Goal: Contribute content: Contribute content

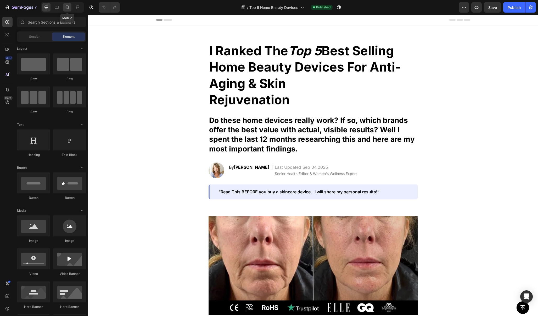
click at [69, 9] on icon at bounding box center [67, 7] width 5 height 5
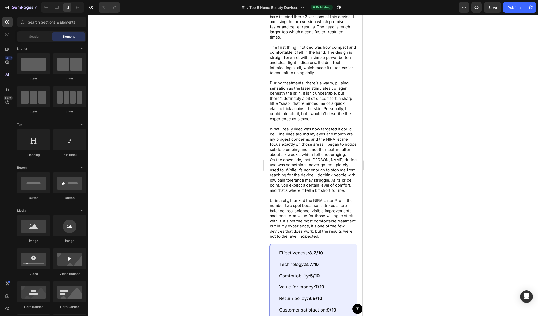
scroll to position [1865, 0]
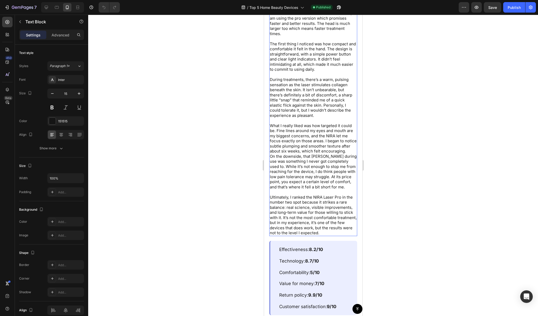
click at [347, 154] on p "What I really liked was how targeted it could be. Fine lines around my eyes and…" at bounding box center [313, 138] width 87 height 31
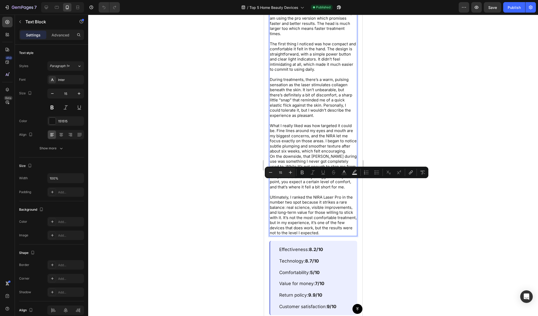
click at [347, 154] on p "What I really liked was how targeted it could be. Fine lines around my eyes and…" at bounding box center [313, 138] width 87 height 31
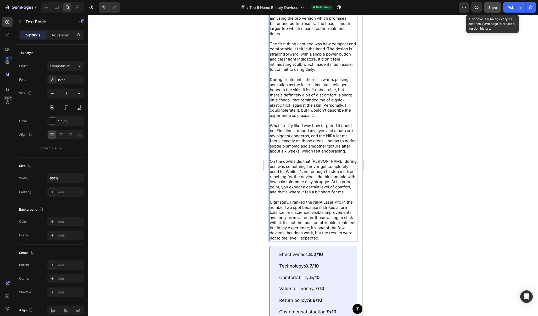
click at [497, 9] on span "Save" at bounding box center [493, 7] width 9 height 4
click at [512, 9] on div "Publish" at bounding box center [514, 7] width 13 height 5
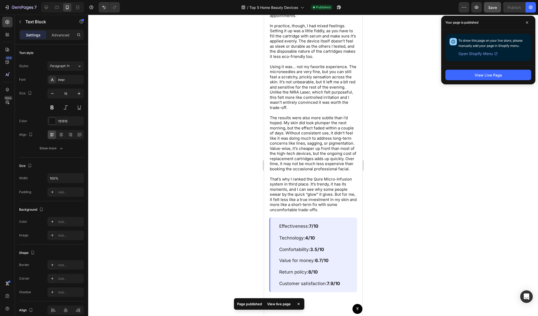
scroll to position [2491, 0]
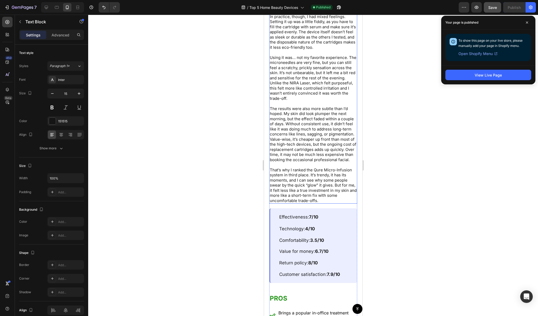
click at [355, 137] on p "The results were also more subtle than I’d hoped. My skin did look plumper the …" at bounding box center [313, 121] width 87 height 31
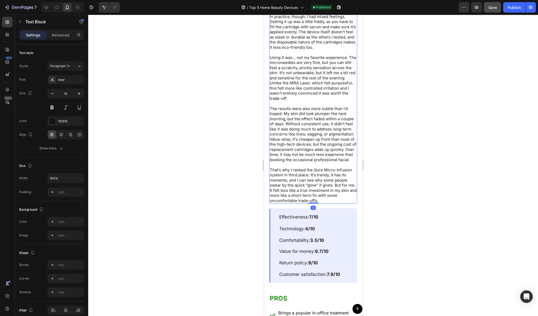
click at [355, 137] on p "The results were also more subtle than I’d hoped. My skin did look plumper the …" at bounding box center [313, 121] width 87 height 31
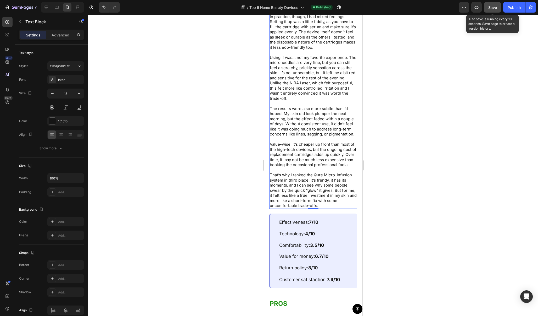
click at [498, 4] on button "Save" at bounding box center [492, 7] width 17 height 10
click at [506, 4] on button "Publish" at bounding box center [515, 7] width 22 height 10
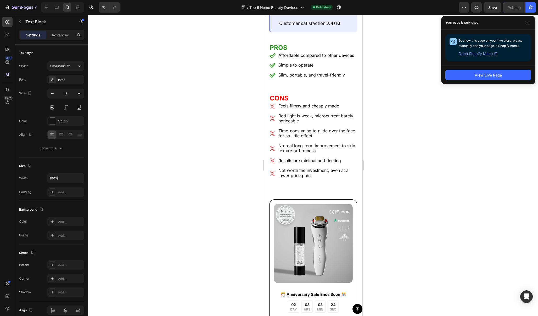
scroll to position [3757, 0]
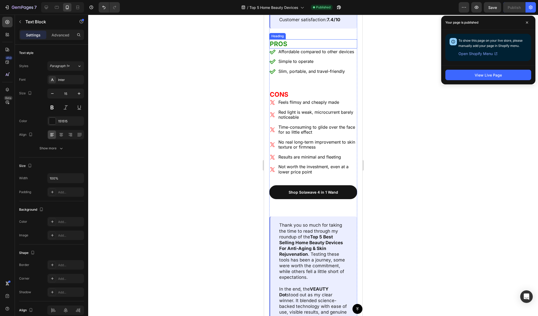
click at [304, 48] on h2 "PROS" at bounding box center [313, 43] width 88 height 9
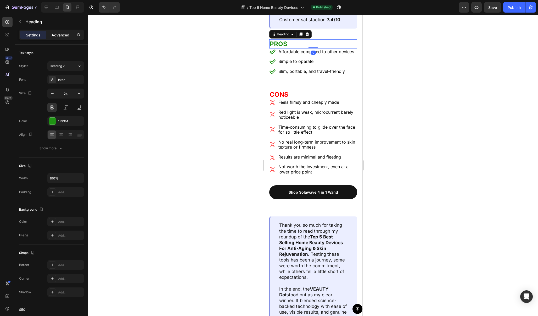
click at [63, 34] on p "Advanced" at bounding box center [61, 34] width 18 height 5
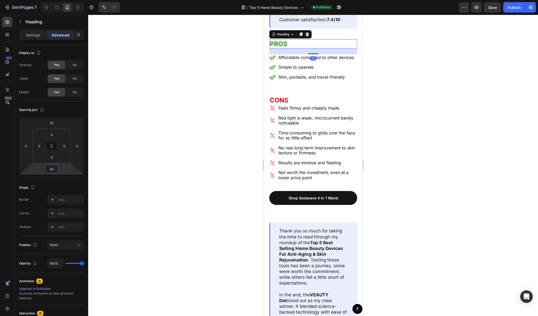
type input "26"
drag, startPoint x: 67, startPoint y: 168, endPoint x: 68, endPoint y: 164, distance: 3.4
click at [68, 0] on html "7 / Top 5 Home Beauty Devices Published Preview Save Publish 450 Beta Sections(…" at bounding box center [269, 0] width 538 height 0
click at [185, 144] on div at bounding box center [313, 165] width 450 height 301
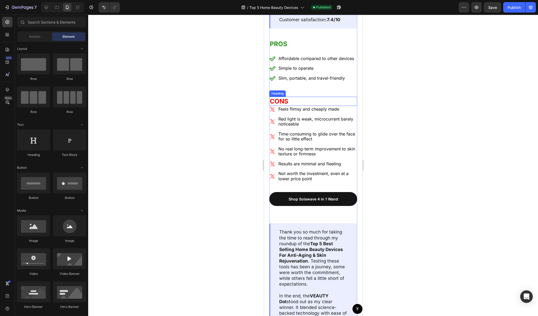
click at [328, 106] on h2 "CONS" at bounding box center [313, 101] width 88 height 9
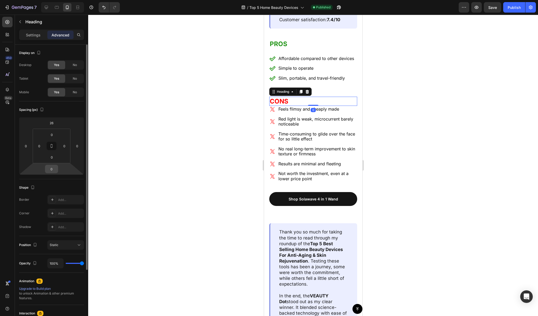
click at [52, 168] on input "0" at bounding box center [51, 169] width 10 height 8
type input "26"
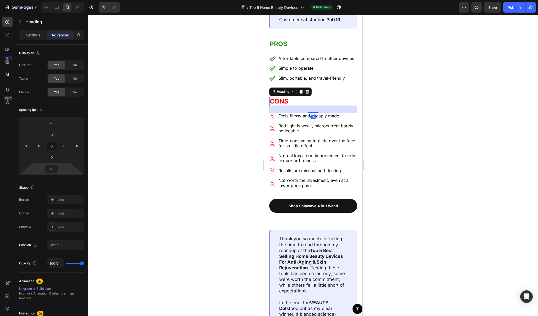
click at [411, 144] on div at bounding box center [313, 165] width 450 height 301
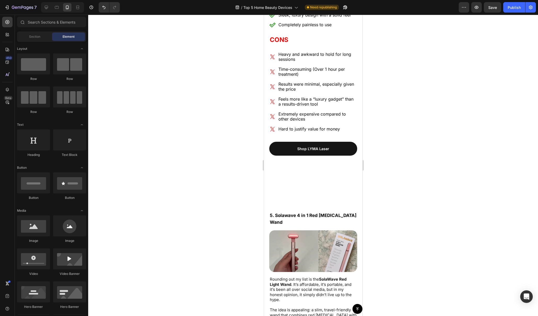
scroll to position [3370, 0]
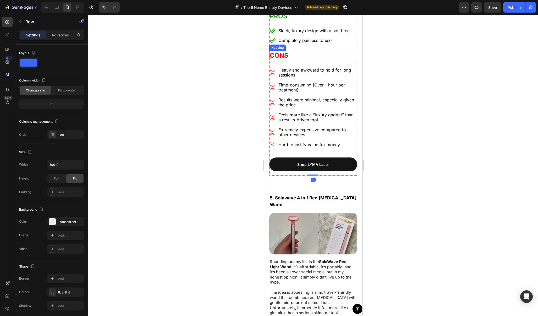
click at [329, 60] on h2 "CONS" at bounding box center [313, 55] width 88 height 9
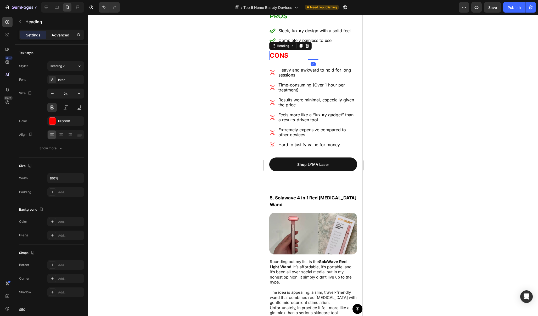
click at [67, 38] on div "Advanced" at bounding box center [60, 35] width 26 height 8
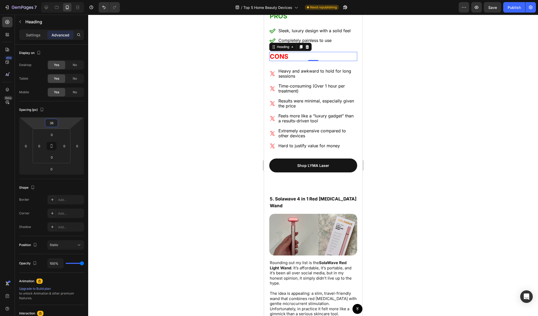
type input "40"
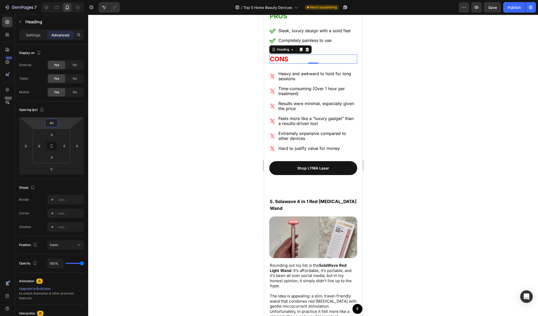
click at [60, 0] on html "7 / Top 5 Home Beauty Devices Need republishing Preview Save Publish 450 Beta S…" at bounding box center [269, 0] width 538 height 0
click at [150, 105] on div at bounding box center [313, 165] width 450 height 301
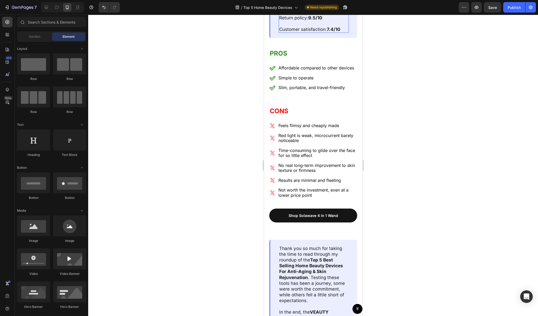
scroll to position [3963, 0]
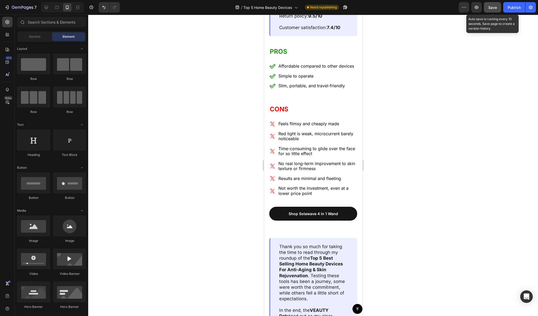
click at [496, 12] on button "Save" at bounding box center [492, 7] width 17 height 10
click at [508, 12] on button "Publish" at bounding box center [515, 7] width 22 height 10
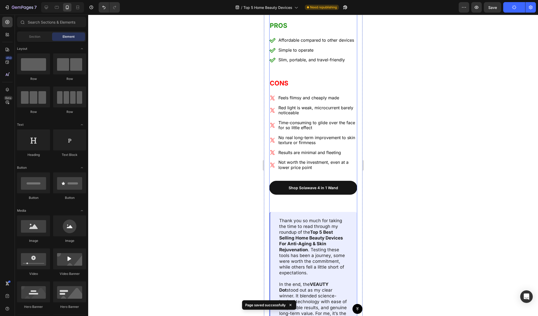
scroll to position [3994, 0]
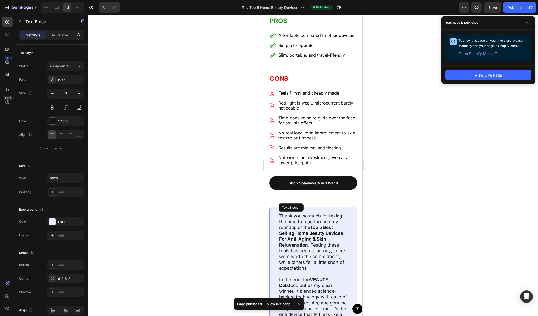
click at [280, 242] on strong "Rejuvenation" at bounding box center [293, 244] width 29 height 5
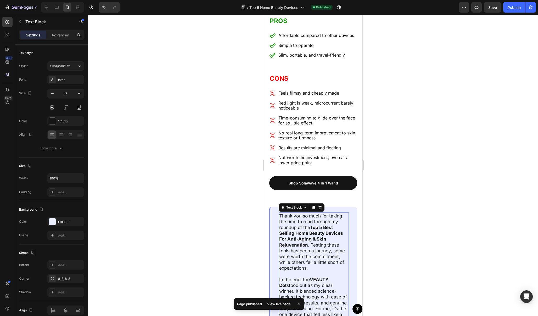
click at [280, 242] on strong "Rejuvenation" at bounding box center [293, 244] width 29 height 5
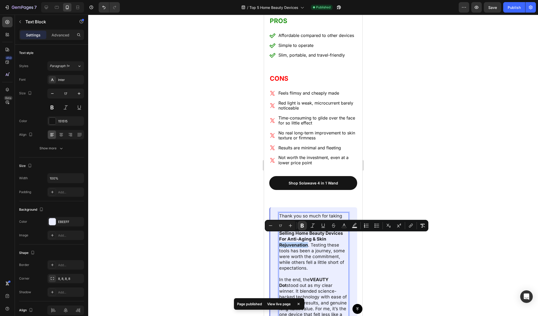
click at [282, 242] on strong "Rejuvenation" at bounding box center [293, 244] width 29 height 5
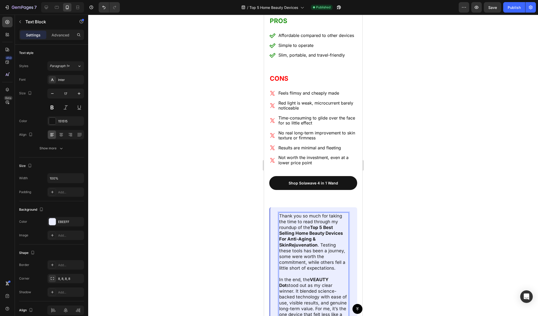
click at [280, 237] on strong "Best Selling Home Beauty Devices For Anti-Aging & SkinRejuvenation" at bounding box center [311, 236] width 64 height 23
click at [289, 234] on strong "Best Selling Home Beauty Devices For Anti-Aging & SkinRejuvenation" at bounding box center [311, 236] width 64 height 23
click at [310, 235] on p "Thank you so much for taking the time to read through my roundup of the Top 5 B…" at bounding box center [313, 245] width 69 height 64
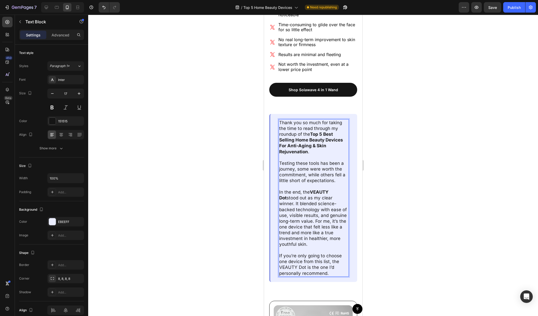
scroll to position [4089, 0]
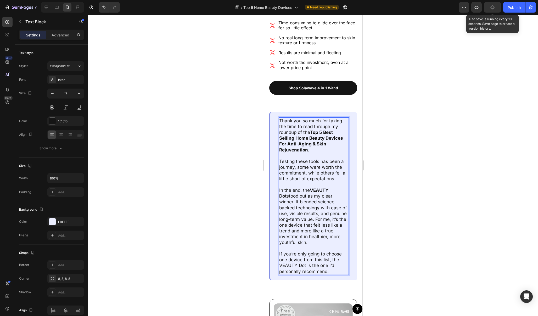
click at [498, 5] on button "button" at bounding box center [492, 7] width 17 height 10
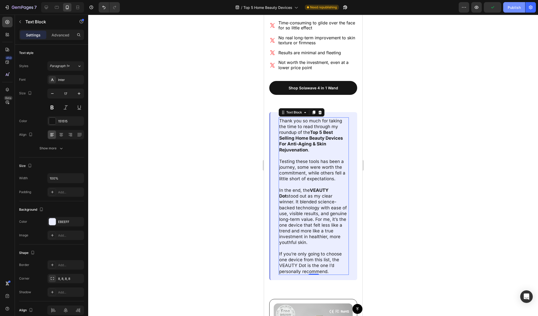
click at [508, 5] on button "Publish" at bounding box center [515, 7] width 22 height 10
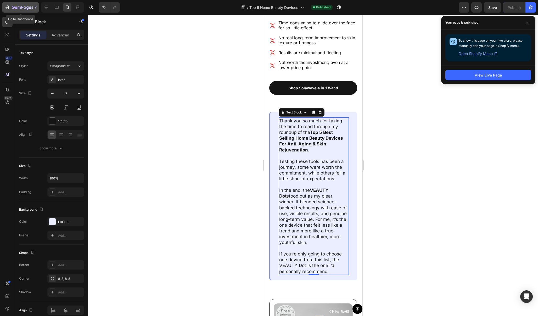
click at [14, 9] on icon "button" at bounding box center [22, 7] width 21 height 4
